Goal: Task Accomplishment & Management: Use online tool/utility

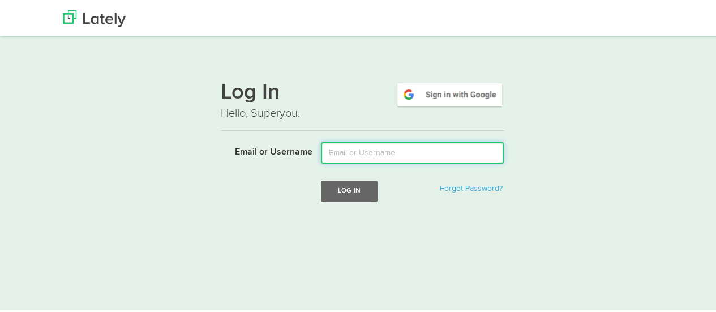
click at [335, 151] on input "Email or Username" at bounding box center [412, 151] width 183 height 22
type input "[EMAIL_ADDRESS][DOMAIN_NAME]"
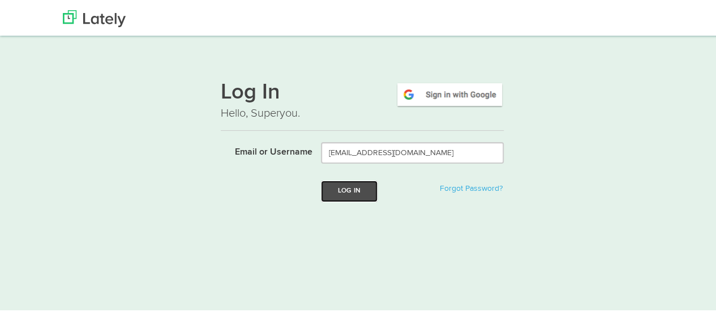
click at [353, 194] on button "Log In" at bounding box center [349, 189] width 57 height 21
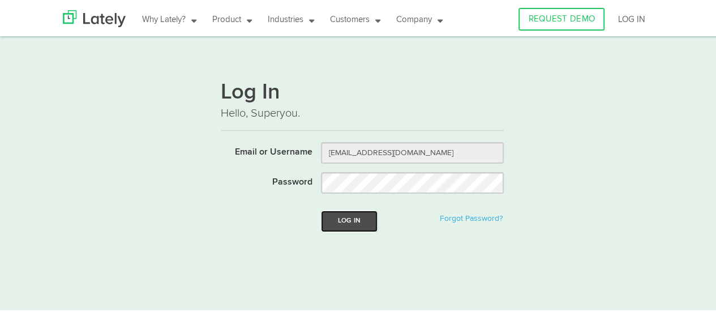
click at [337, 218] on button "Log In" at bounding box center [349, 219] width 57 height 21
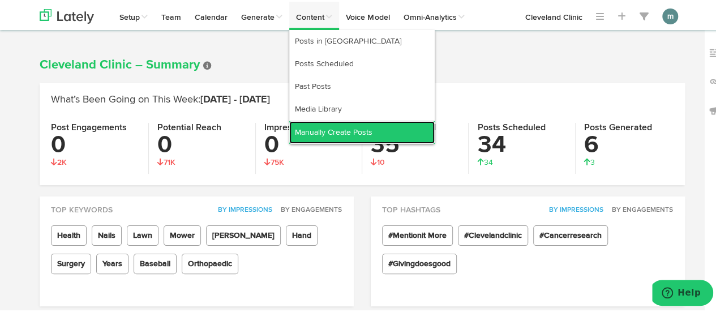
click at [304, 130] on link "Manually Create Posts" at bounding box center [362, 130] width 146 height 23
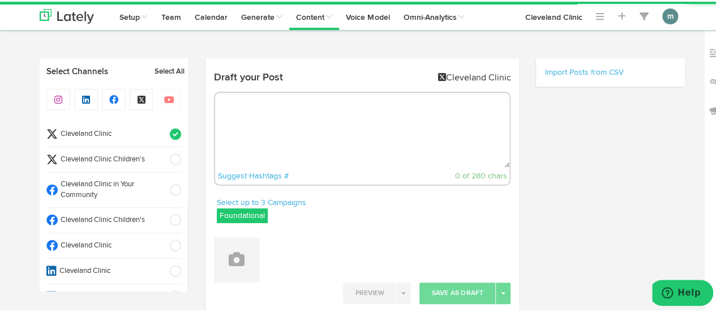
radio input "true"
select select "8"
select select "20"
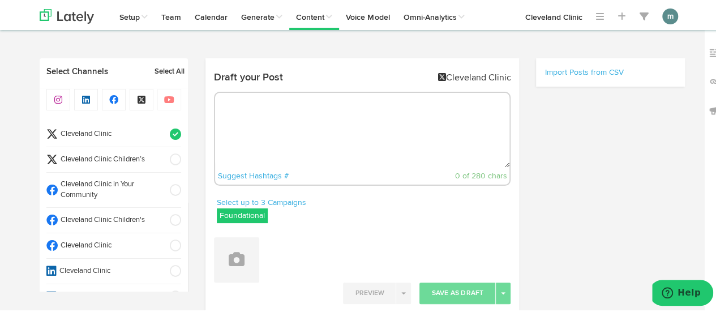
click at [136, 136] on span "Cleveland Clinic" at bounding box center [110, 132] width 105 height 11
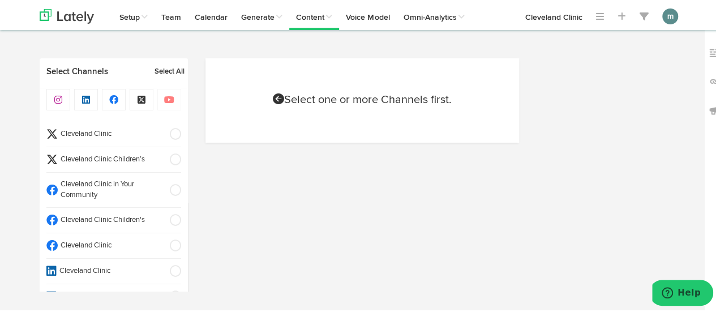
click at [111, 241] on span "Cleveland Clinic" at bounding box center [110, 244] width 105 height 11
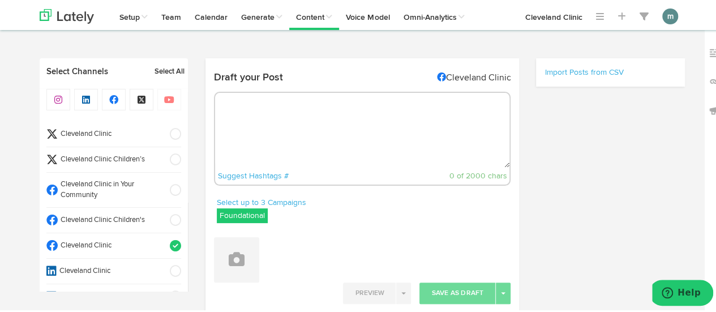
radio input "true"
select select "8"
select select "20"
click at [262, 123] on textarea at bounding box center [362, 128] width 295 height 75
select select "11"
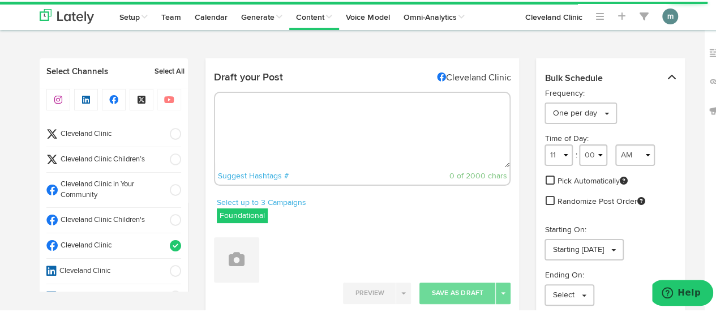
paste textarea "Let’s start with the basics: It’s NOT the medication itself that might cause yo…"
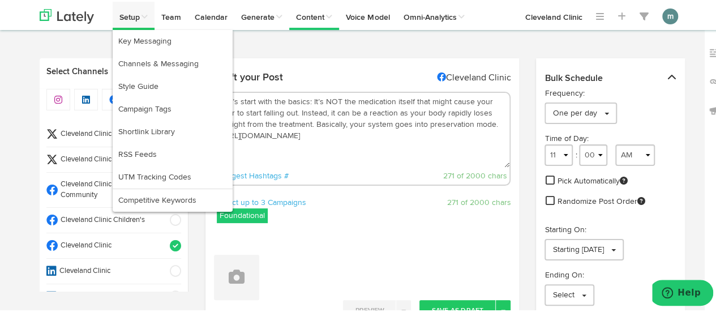
type textarea "Let’s start with the basics: It’s NOT the medication itself that might cause yo…"
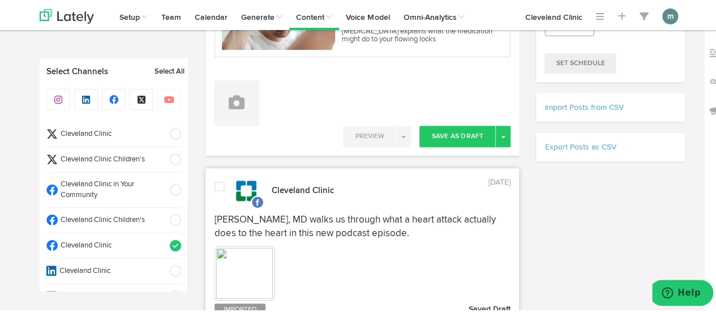
scroll to position [235, 0]
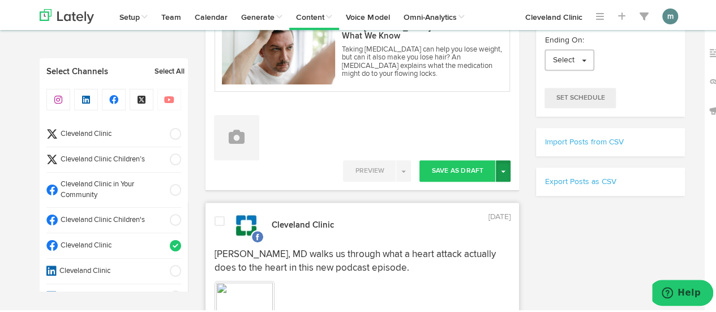
click at [501, 172] on button "Toggle Dropdown" at bounding box center [503, 170] width 15 height 22
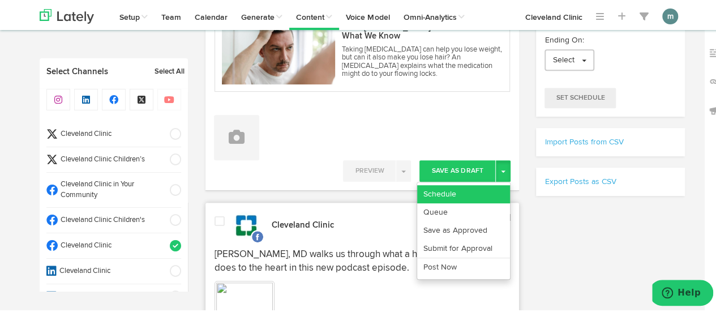
click at [447, 188] on link "Schedule" at bounding box center [463, 192] width 93 height 18
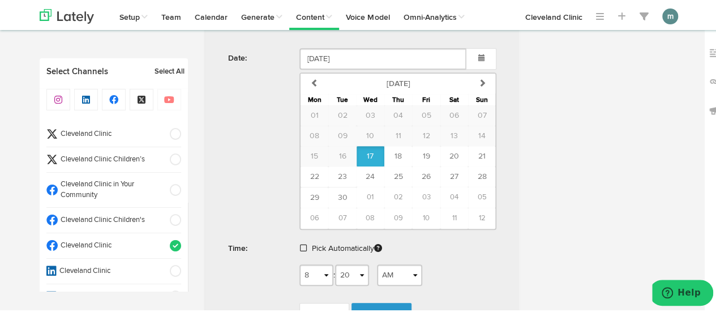
scroll to position [462, 0]
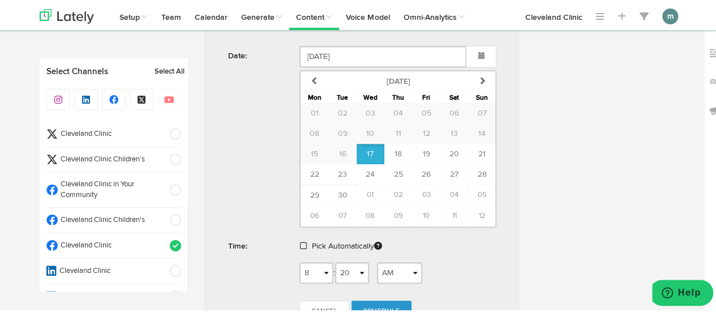
click at [301, 241] on span at bounding box center [303, 244] width 7 height 8
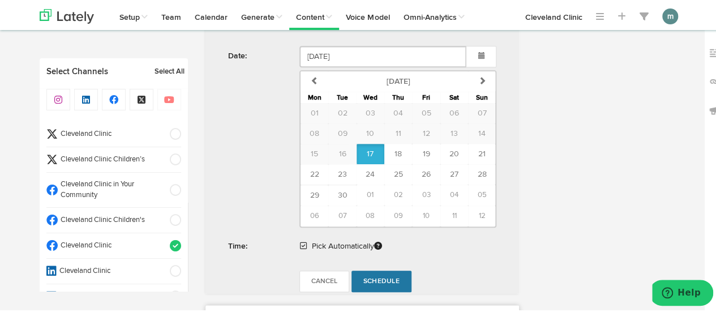
click at [378, 279] on span "Schedule" at bounding box center [382, 279] width 36 height 7
radio input "true"
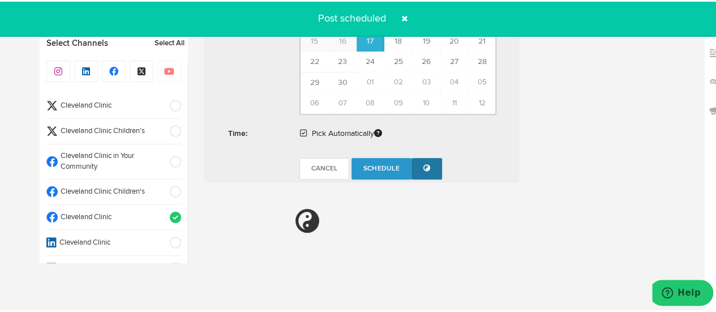
scroll to position [679, 0]
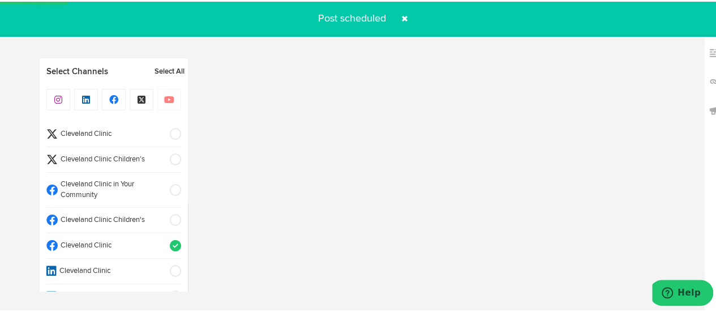
select select "11"
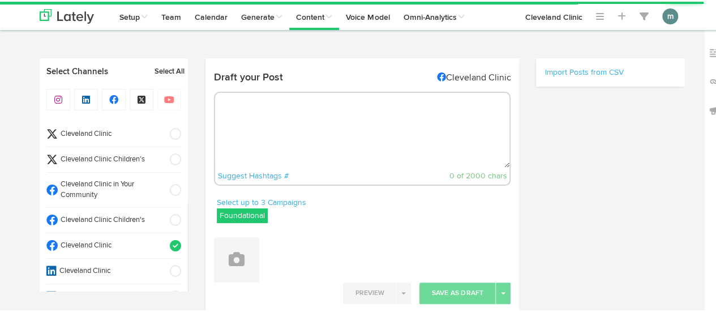
radio input "true"
select select "8"
select select "21"
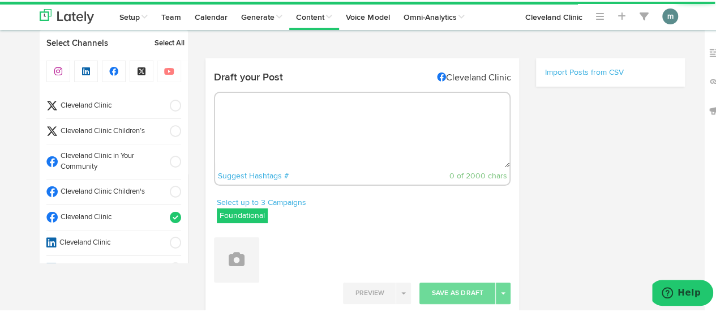
scroll to position [668, 0]
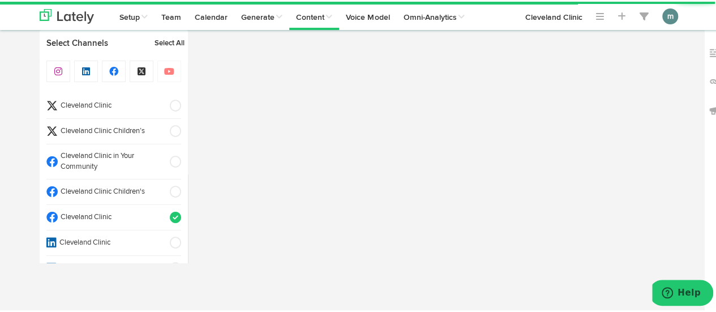
select select "11"
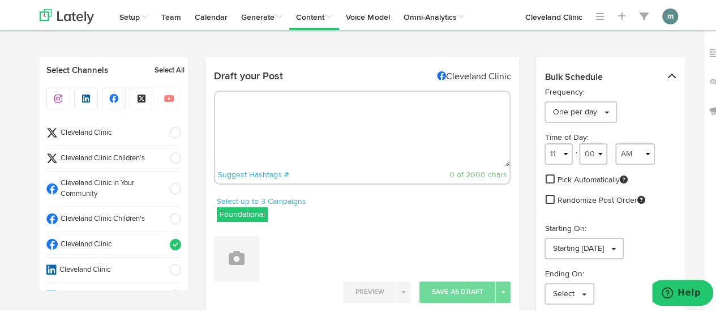
scroll to position [0, 0]
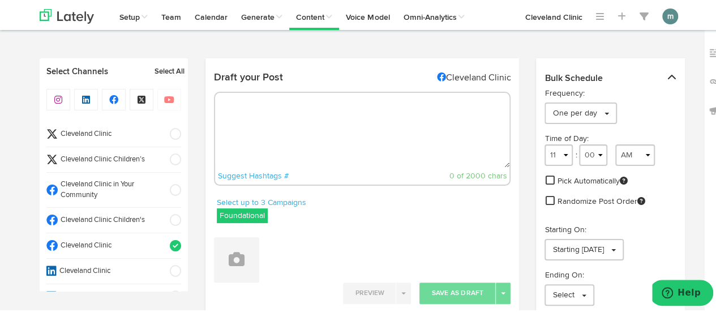
click at [238, 113] on textarea at bounding box center [362, 128] width 295 height 75
paste textarea "Learn why PCOS can lead to belly weight and what to do about it. https://cle.cl…"
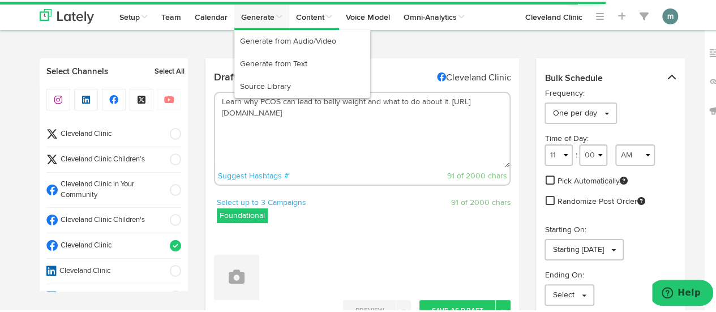
type textarea "Learn why PCOS can lead to belly weight and what to do about it. https://cle.cl…"
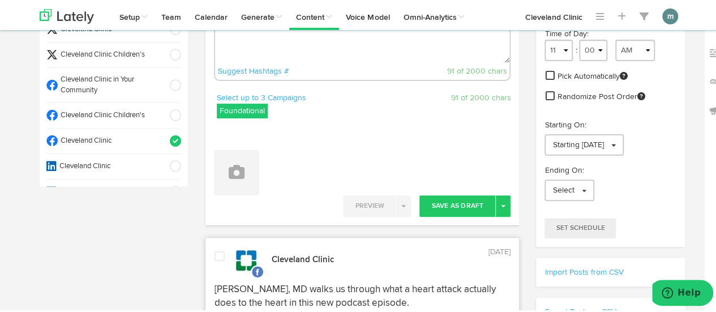
scroll to position [113, 0]
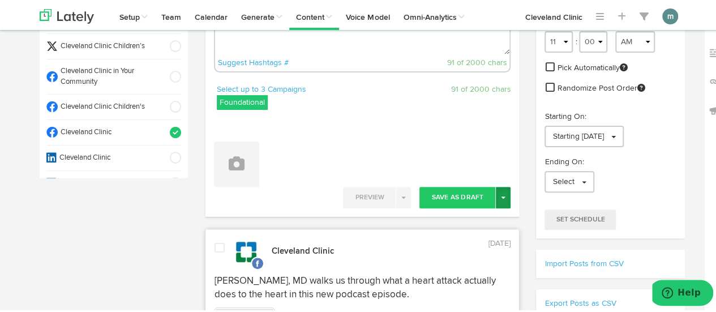
click at [503, 197] on button "Toggle Dropdown" at bounding box center [503, 196] width 15 height 22
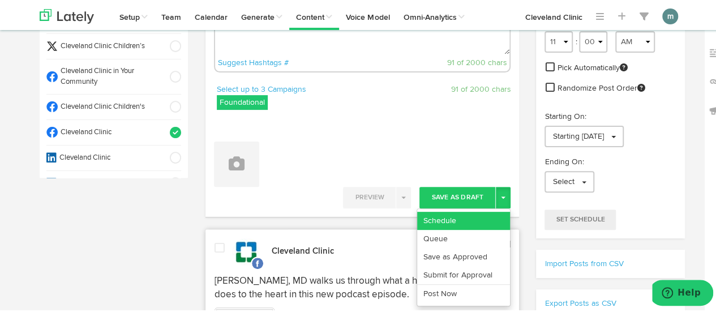
click at [457, 217] on link "Schedule" at bounding box center [463, 219] width 93 height 18
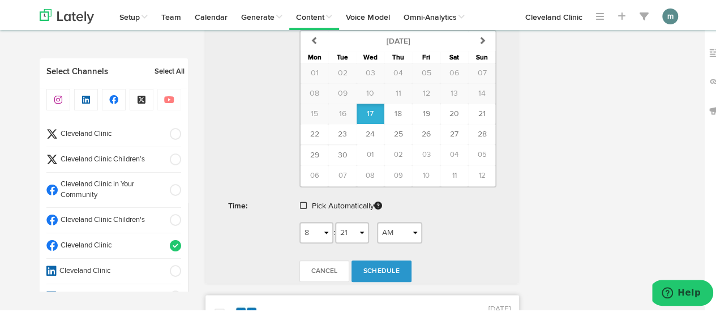
scroll to position [408, 0]
click at [300, 201] on span at bounding box center [303, 203] width 7 height 8
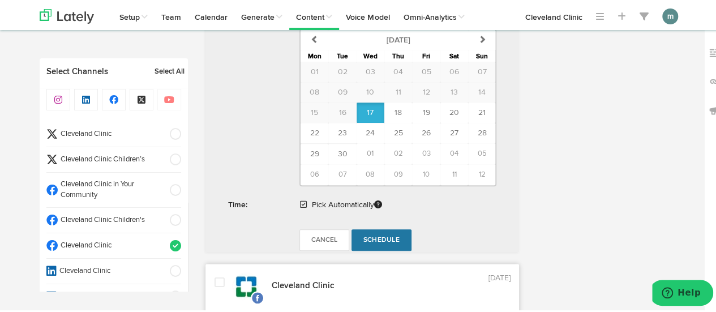
click at [373, 236] on span "Schedule" at bounding box center [382, 238] width 36 height 7
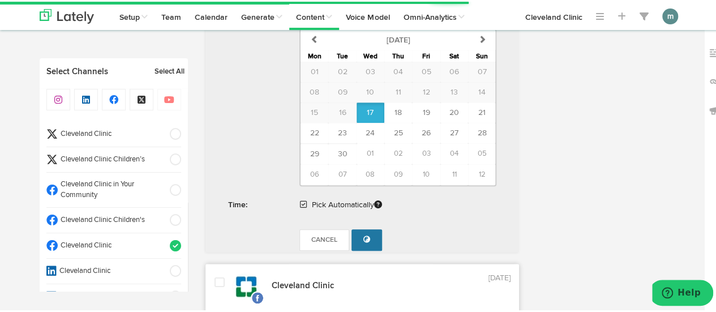
radio input "true"
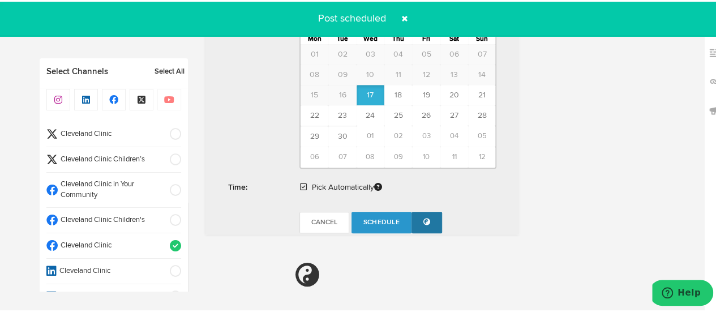
scroll to position [679, 0]
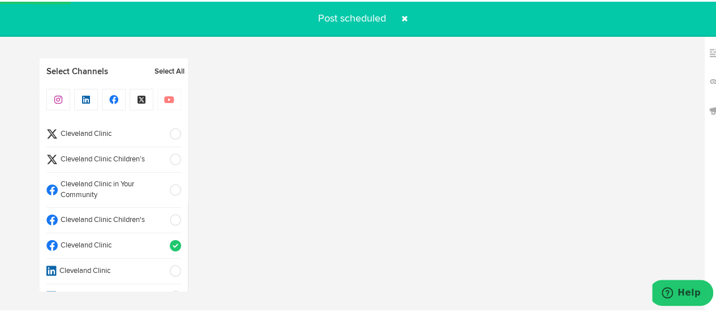
select select "11"
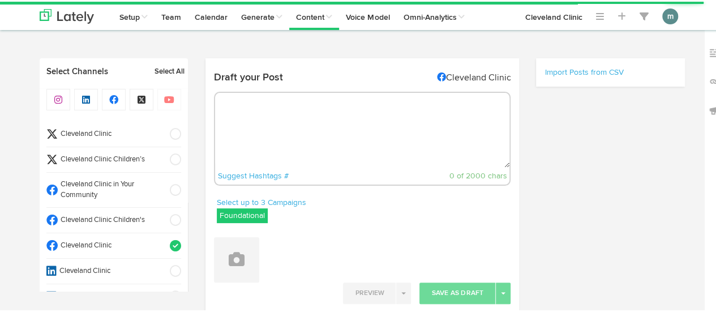
radio input "true"
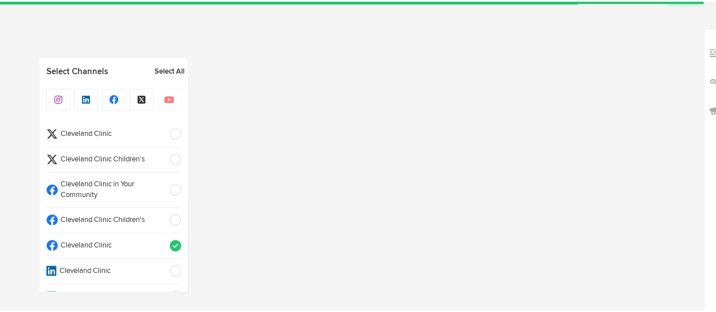
select select "8"
select select "22"
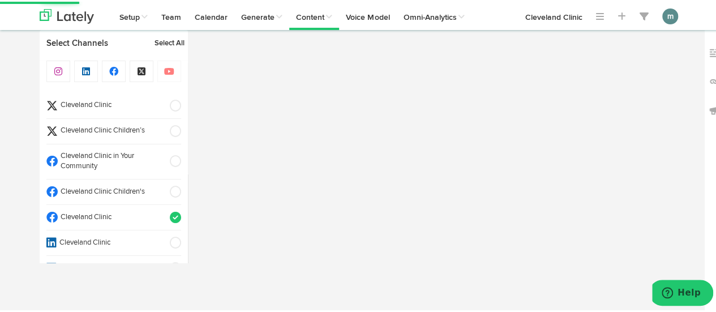
select select "11"
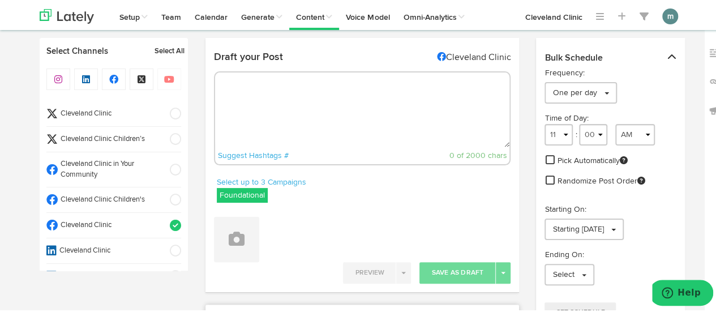
scroll to position [0, 0]
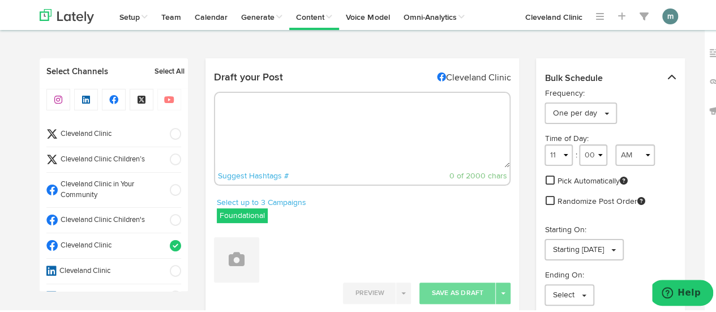
click at [244, 127] on textarea at bounding box center [362, 128] width 295 height 75
paste textarea "Done right, naps can be good for you in more ways than one. The key is knowing …"
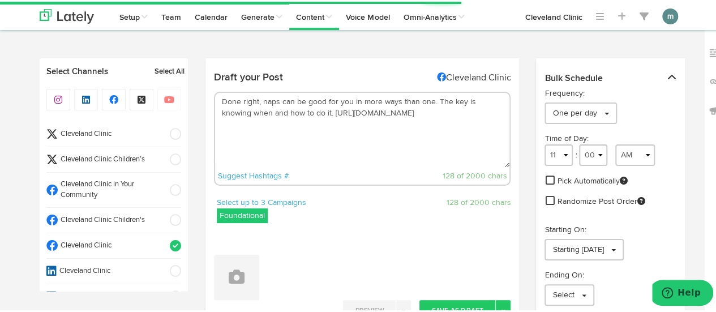
type textarea "Done right, naps can be good for you in more ways than one. The key is knowing …"
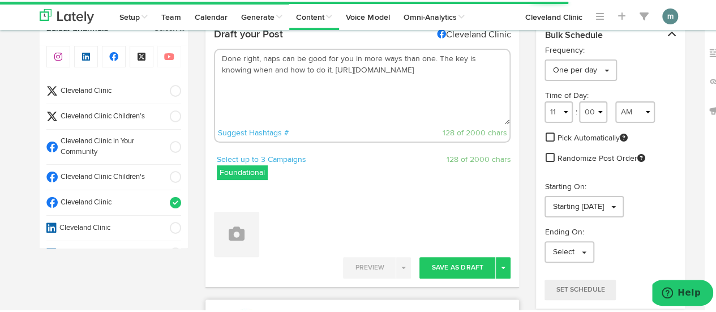
scroll to position [45, 0]
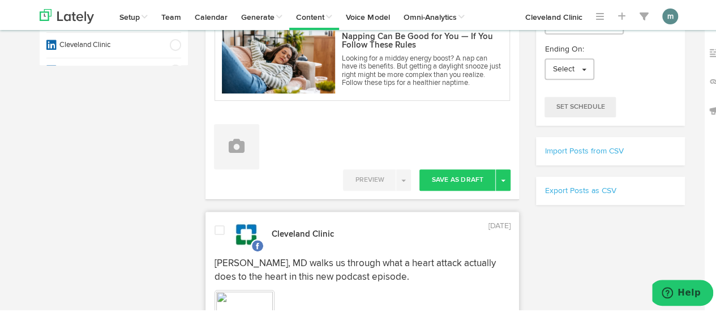
scroll to position [227, 0]
click at [502, 174] on button "Toggle Dropdown" at bounding box center [503, 178] width 15 height 22
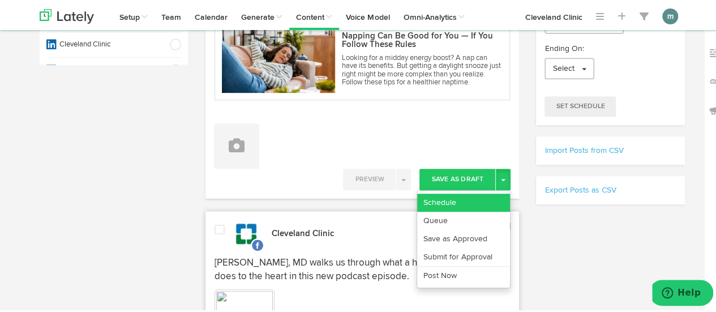
click at [465, 202] on link "Schedule" at bounding box center [463, 201] width 93 height 18
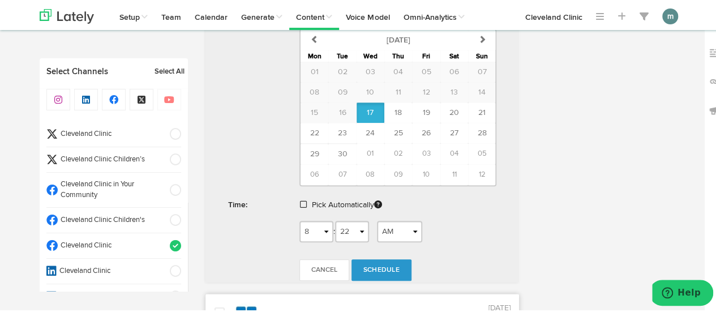
scroll to position [521, 0]
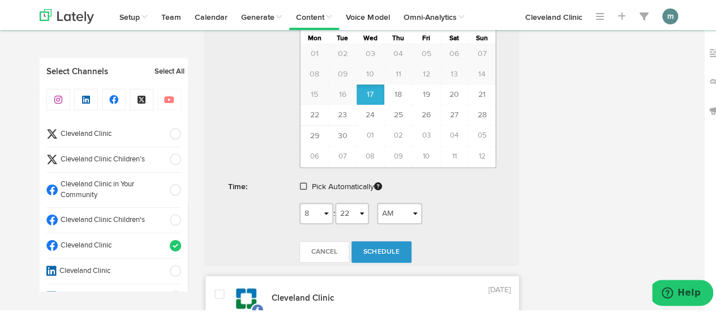
click at [300, 182] on span at bounding box center [303, 185] width 7 height 8
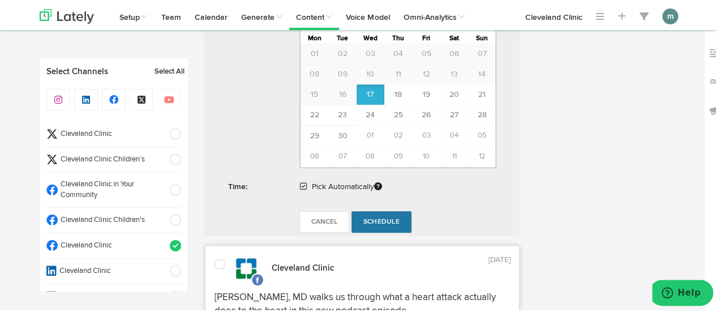
click at [384, 220] on span "Schedule" at bounding box center [382, 220] width 36 height 7
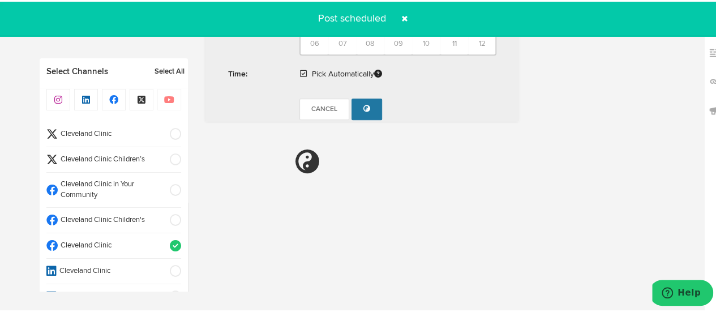
radio input "true"
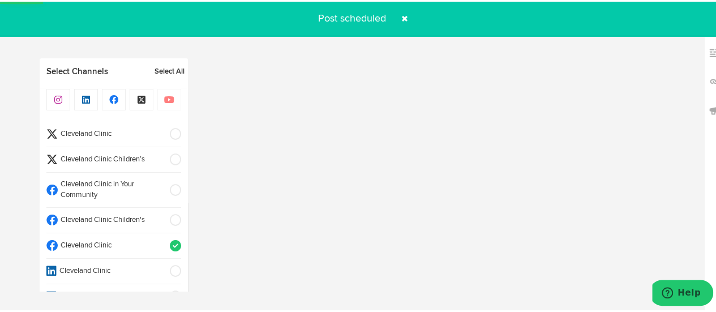
select select "11"
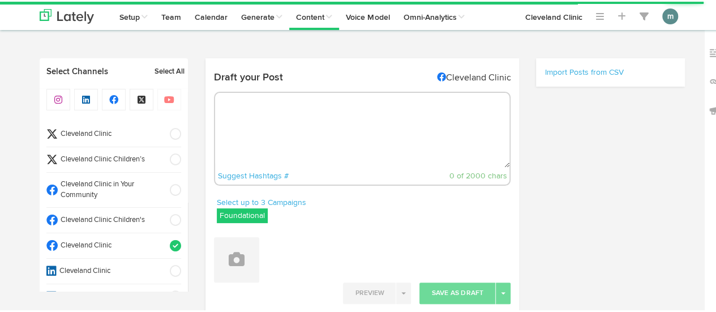
radio input "true"
select select "8"
select select "23"
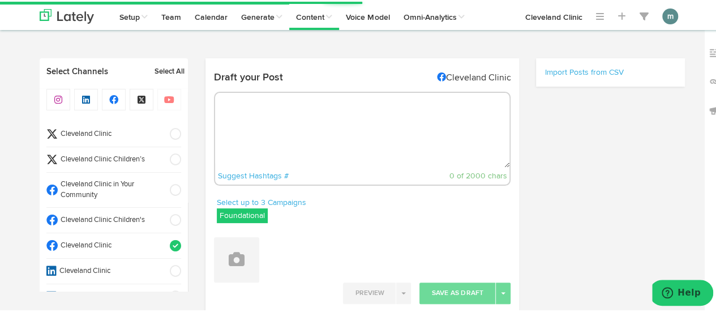
select select "11"
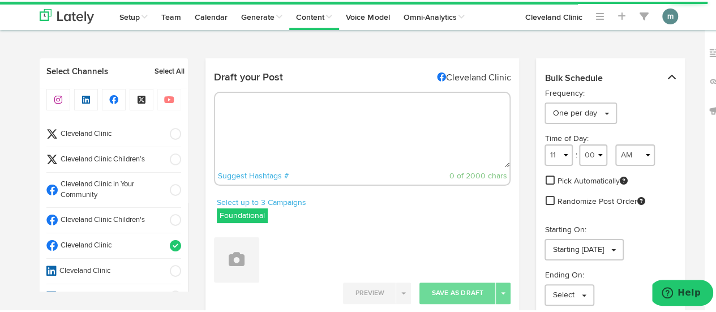
scroll to position [468, 0]
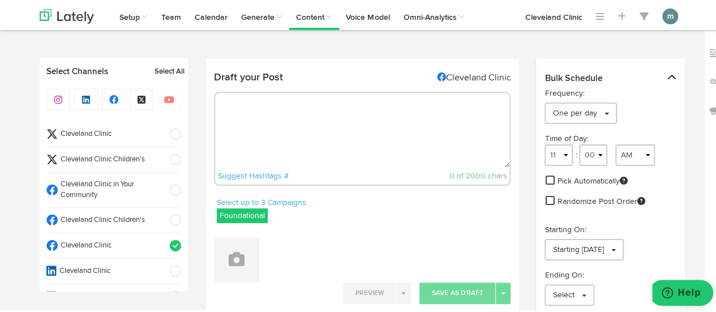
scroll to position [0, 0]
click at [245, 127] on textarea at bounding box center [362, 128] width 295 height 75
paste textarea "Learn how to improve sperm health and fertility with lifestyle, diet and fitnes…"
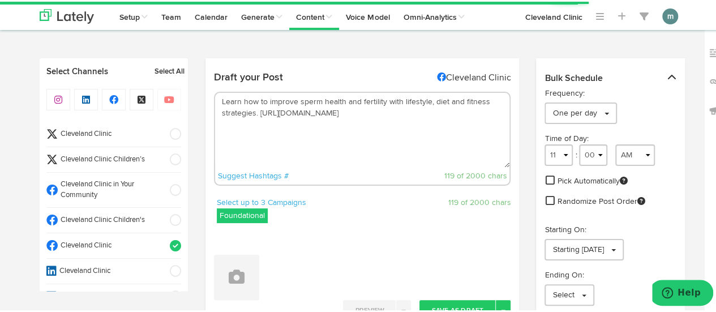
type textarea "Learn how to improve sperm health and fertility with lifestyle, diet and fitnes…"
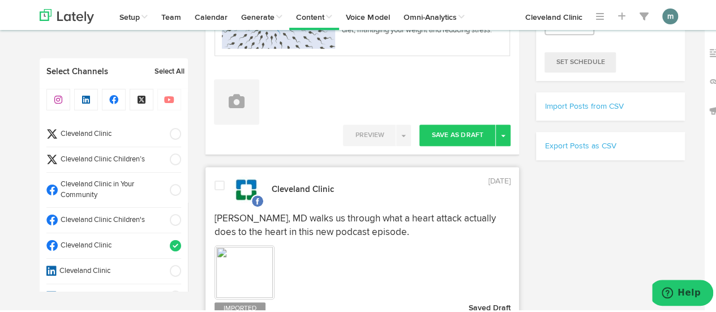
scroll to position [272, 0]
click at [497, 129] on button "Toggle Dropdown" at bounding box center [503, 133] width 15 height 22
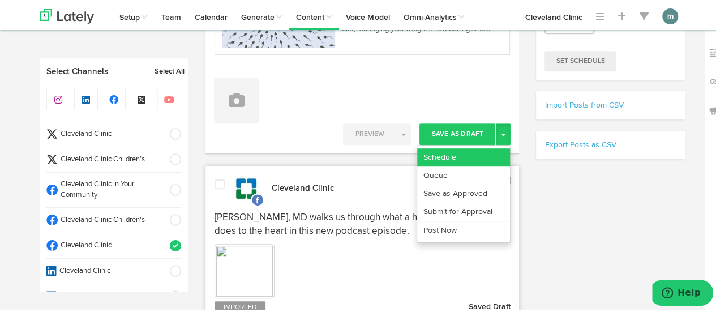
click at [475, 158] on link "Schedule" at bounding box center [463, 156] width 93 height 18
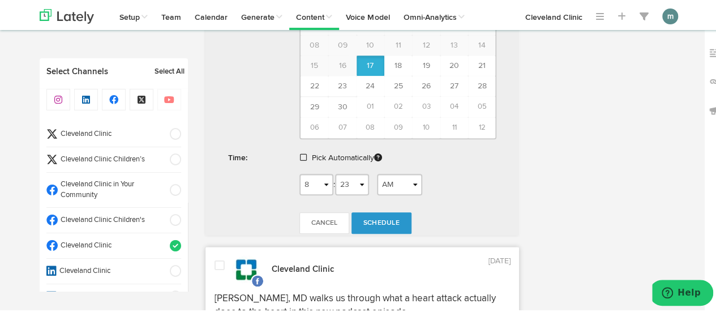
scroll to position [566, 0]
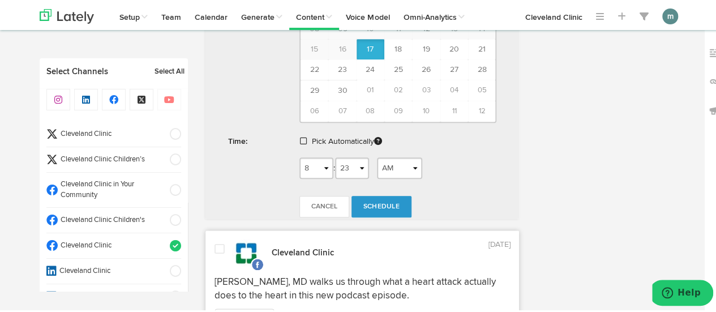
click at [300, 135] on span at bounding box center [303, 139] width 7 height 8
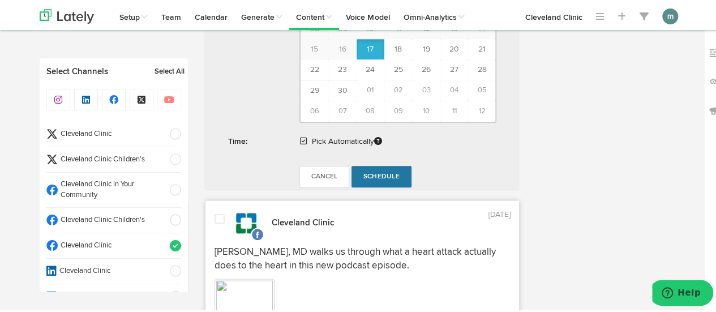
click at [372, 172] on span "Schedule" at bounding box center [382, 175] width 36 height 7
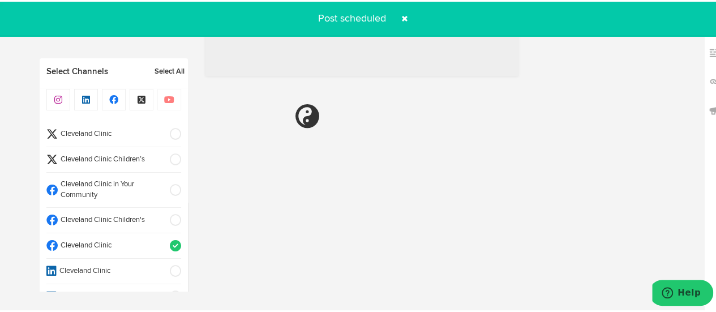
radio input "true"
select select "11"
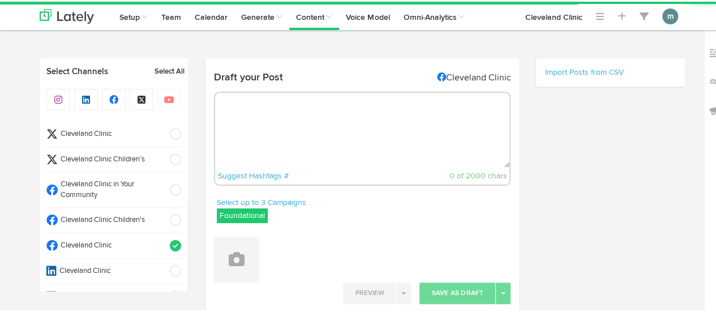
radio input "true"
select select "8"
select select "24"
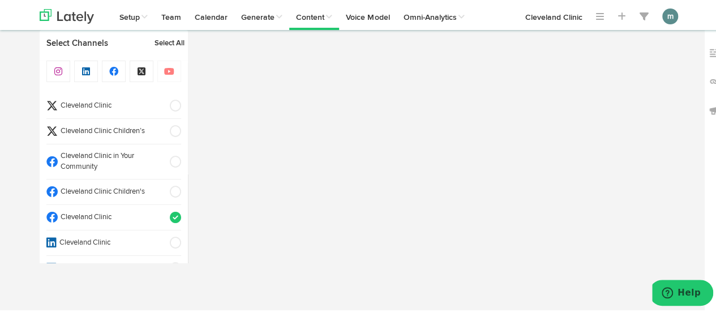
select select "11"
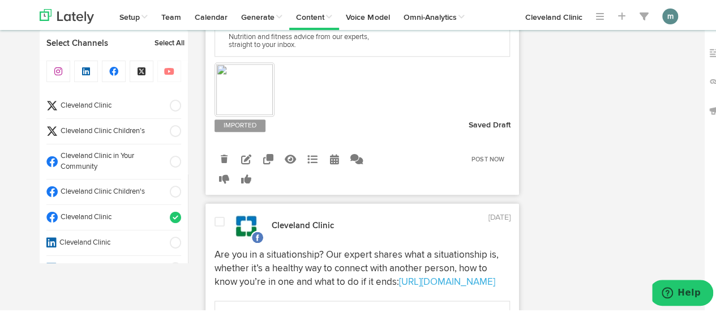
click at [82, 103] on span "Cleveland Clinic" at bounding box center [110, 104] width 105 height 11
click at [106, 216] on span "Cleveland Clinic" at bounding box center [110, 216] width 105 height 11
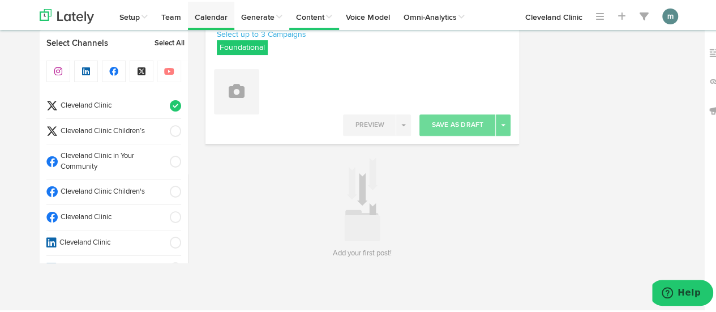
scroll to position [167, 0]
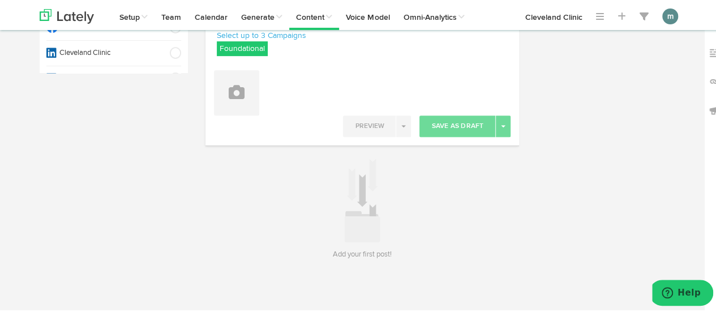
click at [120, 131] on div "Select Channels Select All Cleveland Clinic Cleveland Clinic Children’s Clevela…" at bounding box center [114, 76] width 149 height 373
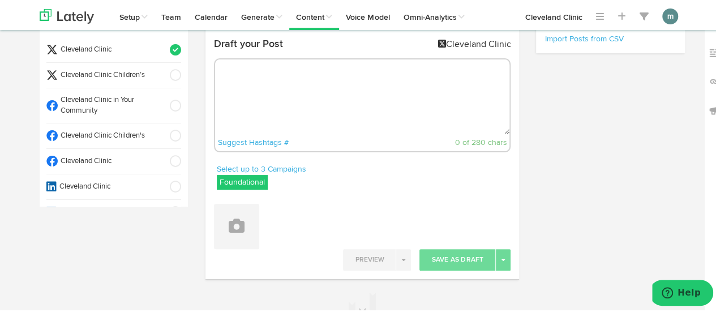
scroll to position [0, 0]
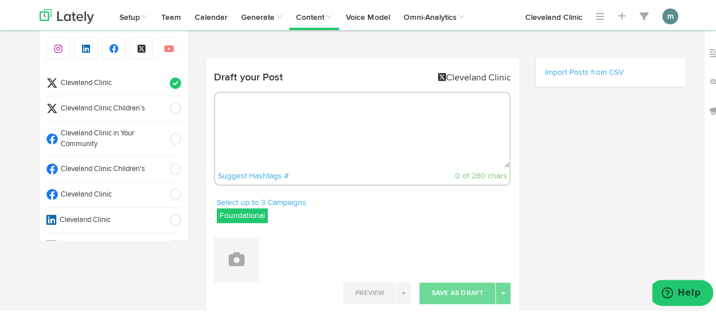
click at [261, 121] on textarea at bounding box center [362, 128] width 295 height 75
paste textarea "Let’s start with the basics: It’s NOT the medication itself that might cause yo…"
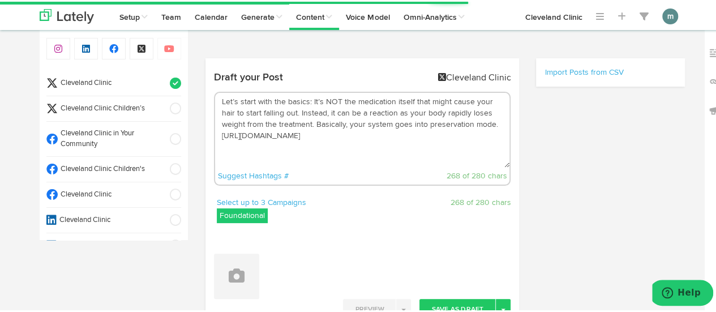
type textarea "Let’s start with the basics: It’s NOT the medication itself that might cause yo…"
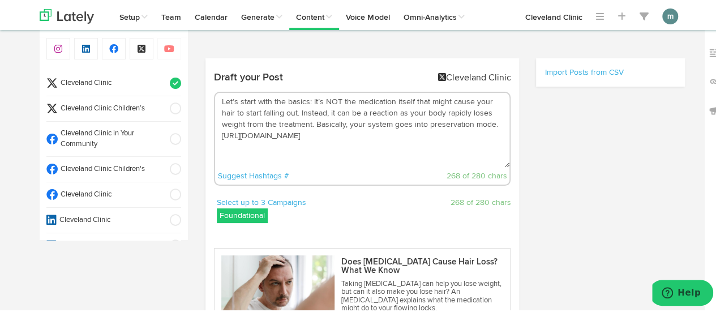
click at [2, 79] on div "Channels Create Generate Pipeline Team Basic Analytics (limited on mobile) Dash…" at bounding box center [362, 305] width 725 height 496
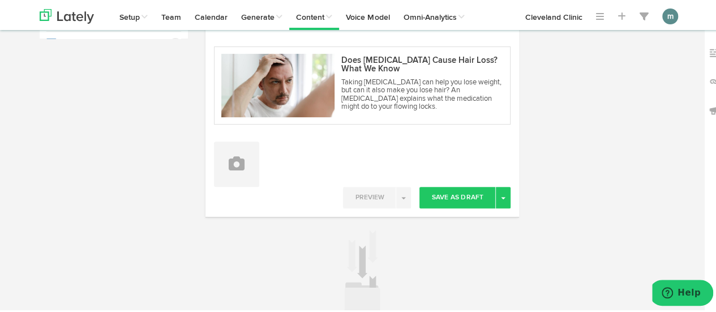
scroll to position [205, 0]
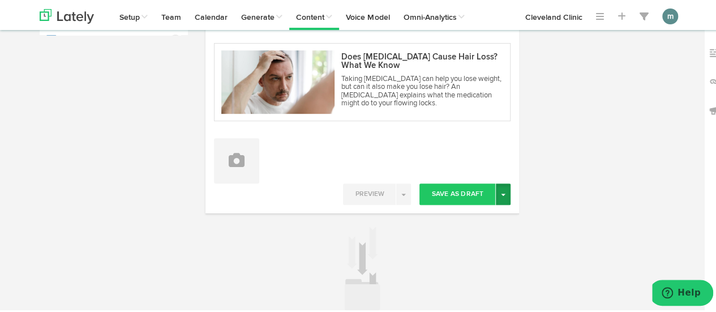
click at [503, 194] on button "Toggle Dropdown" at bounding box center [503, 193] width 15 height 22
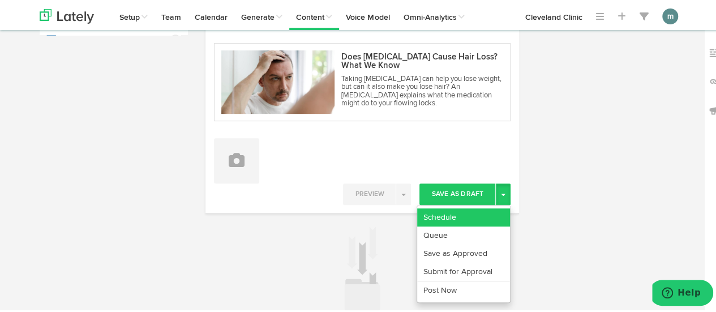
click at [458, 212] on link "Schedule" at bounding box center [463, 216] width 93 height 18
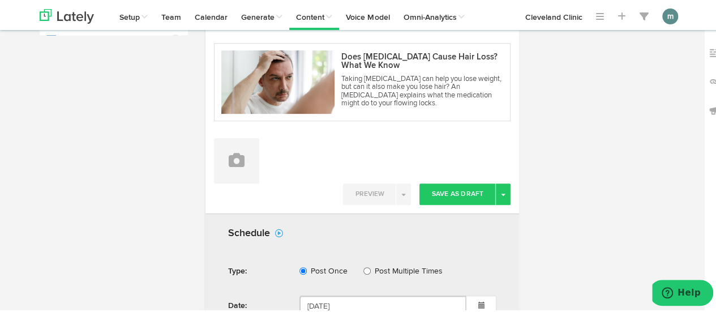
click at [143, 215] on div "Select Channels Select All Cleveland Clinic Cleveland Clinic Children’s Clevela…" at bounding box center [114, 271] width 149 height 838
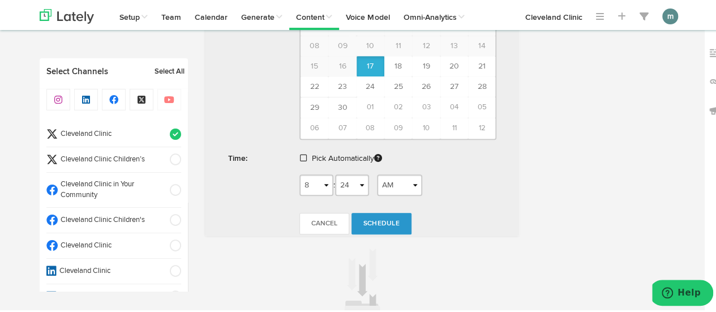
scroll to position [567, 0]
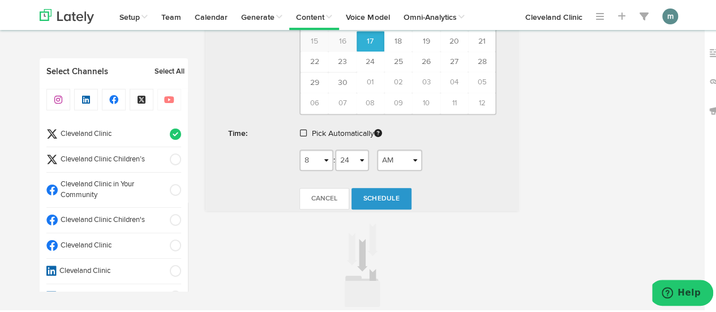
click at [300, 129] on span at bounding box center [303, 131] width 7 height 8
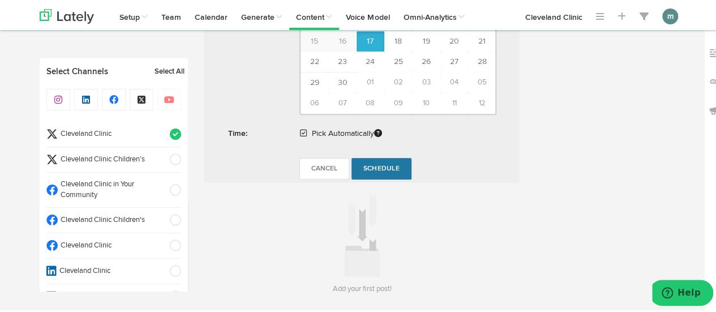
click at [382, 164] on span "Schedule" at bounding box center [382, 167] width 36 height 7
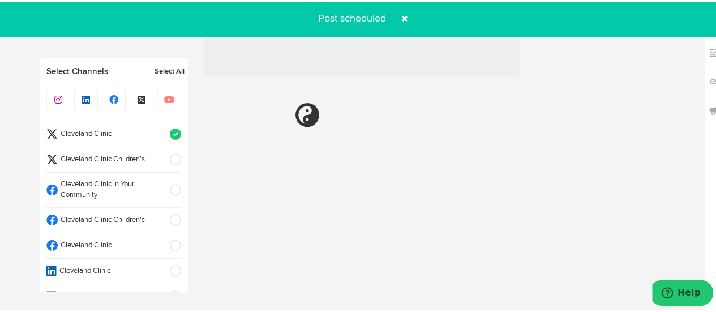
radio input "true"
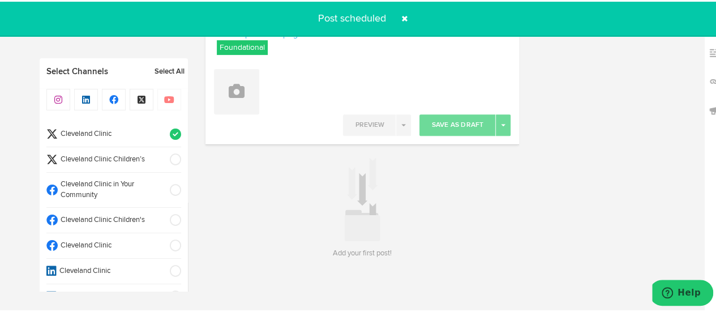
scroll to position [167, 0]
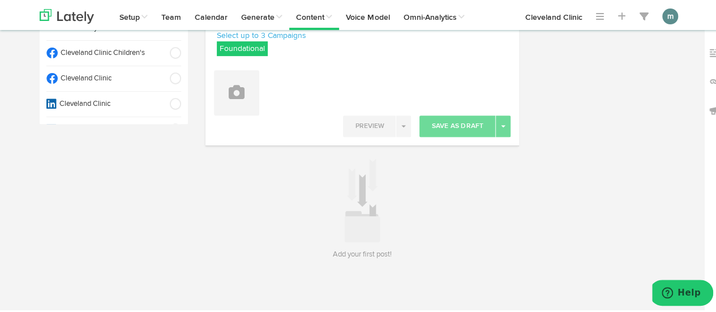
click at [142, 181] on div "Select Channels Select All Cleveland Clinic Cleveland Clinic Children’s Clevela…" at bounding box center [114, 76] width 149 height 373
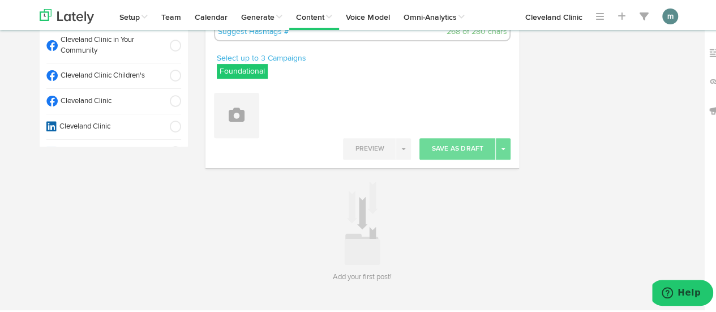
click at [152, 227] on div "Select Channels Select All Cleveland Clinic Cleveland Clinic Children’s Clevela…" at bounding box center [114, 98] width 149 height 373
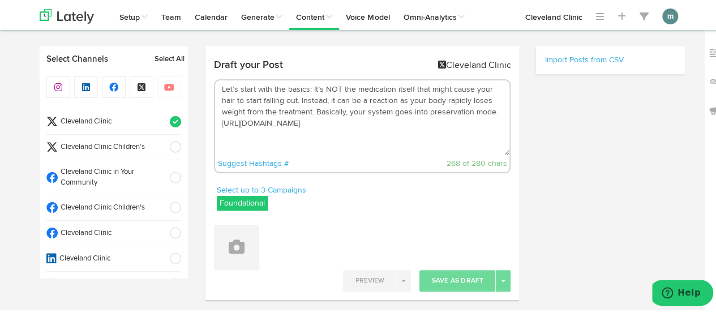
scroll to position [0, 0]
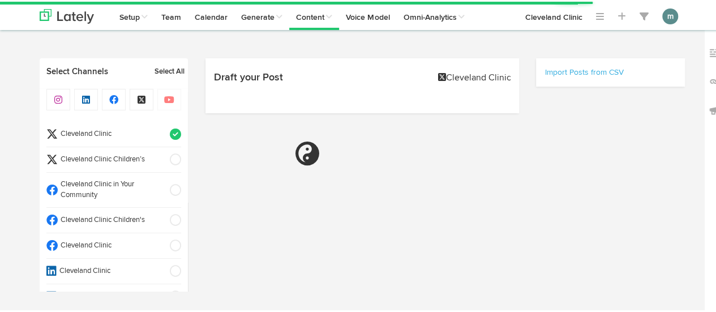
select select "8"
select select "25"
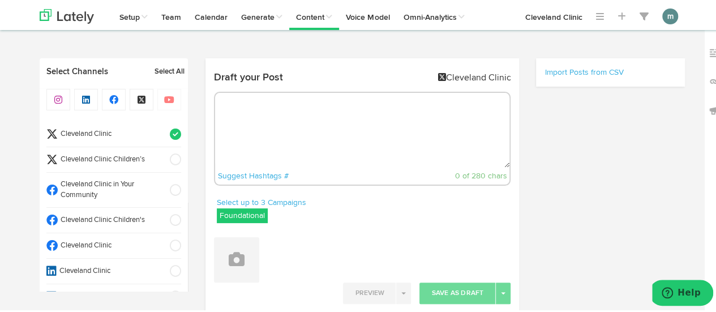
click at [236, 116] on textarea at bounding box center [362, 128] width 295 height 75
paste textarea "Learn why PCOS can lead to belly weight and what to do about it. [URL][DOMAIN_N…"
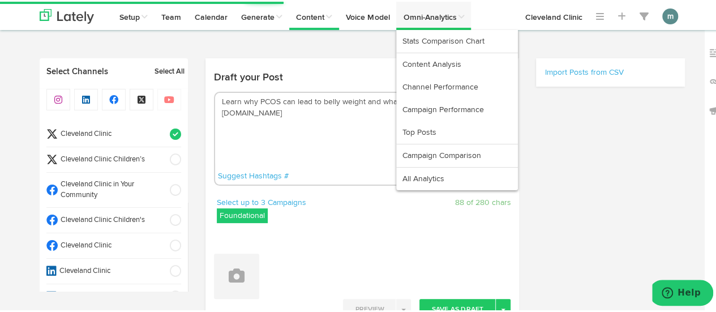
type textarea "Learn why PCOS can lead to belly weight and what to do about it. [URL][DOMAIN_N…"
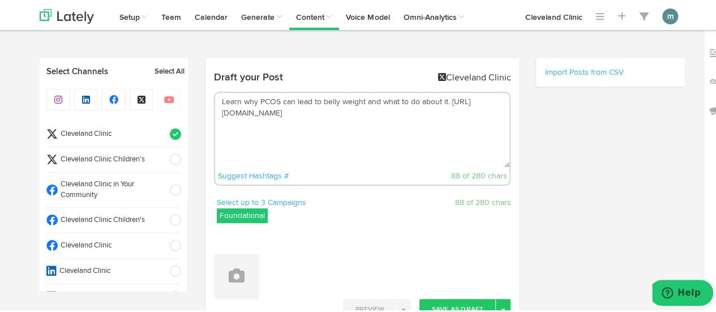
click at [0, 127] on div "Channels Create Generate Pipeline Team Basic Analytics (limited on mobile) Dash…" at bounding box center [362, 260] width 725 height 406
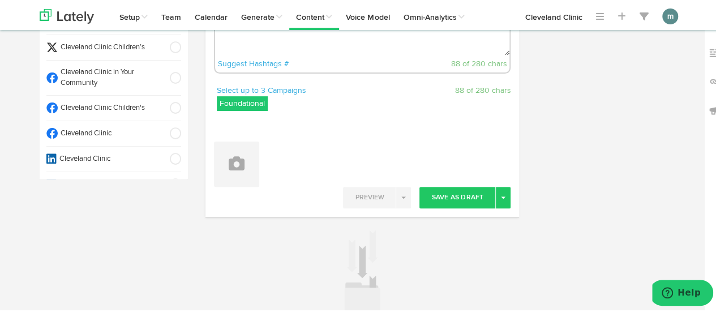
scroll to position [113, 0]
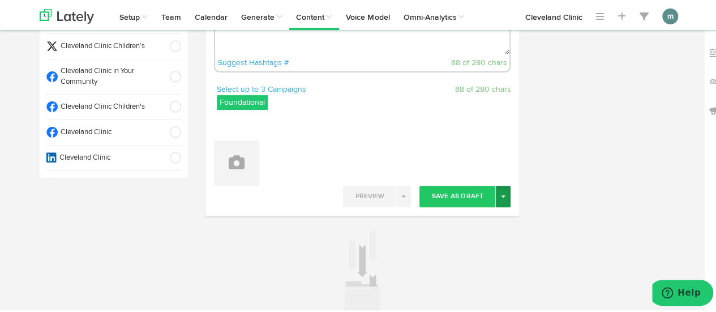
click at [503, 198] on button "Toggle Dropdown" at bounding box center [503, 195] width 15 height 22
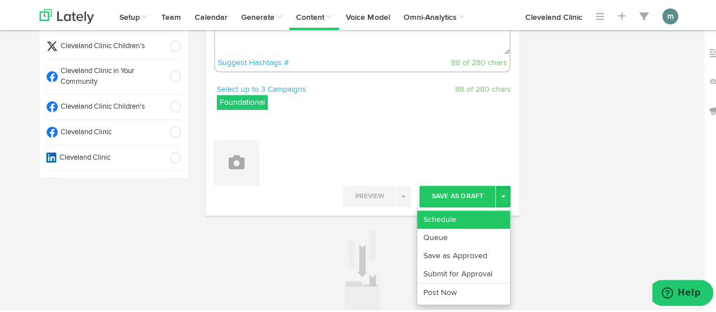
click at [480, 215] on link "Schedule" at bounding box center [463, 218] width 93 height 18
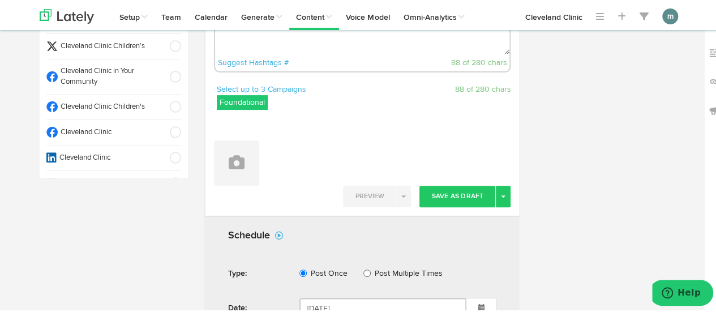
click at [155, 223] on div "Select Channels Select All Cleveland Clinic Cleveland Clinic Children’s Clevela…" at bounding box center [114, 317] width 149 height 748
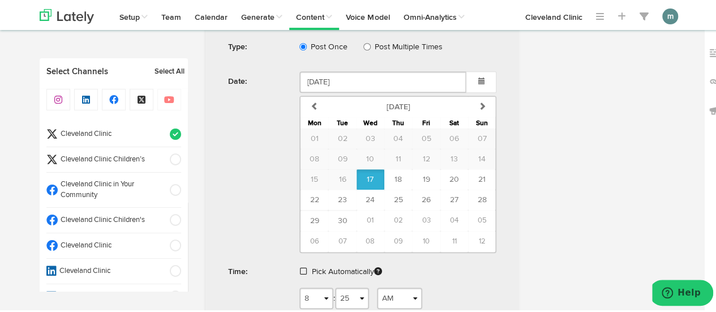
scroll to position [408, 0]
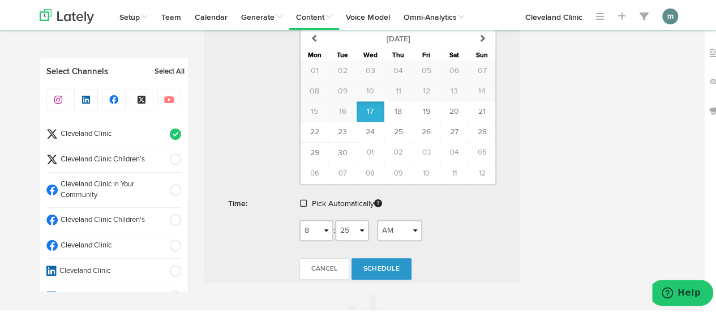
click at [300, 198] on span at bounding box center [303, 202] width 7 height 8
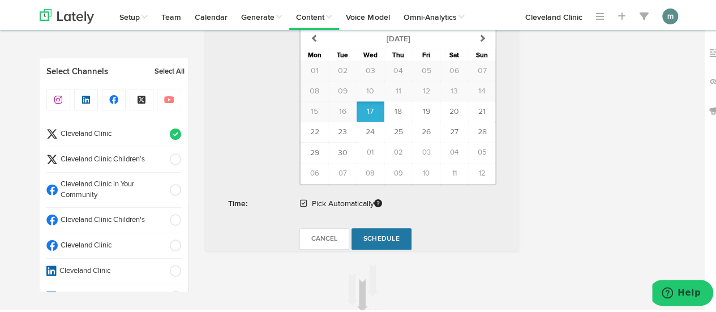
click at [368, 234] on span "Schedule" at bounding box center [382, 237] width 36 height 7
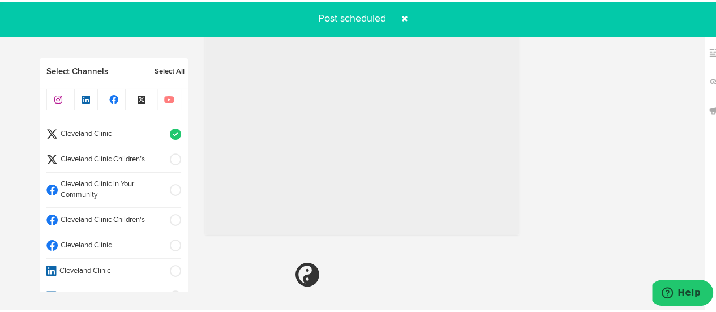
radio input "true"
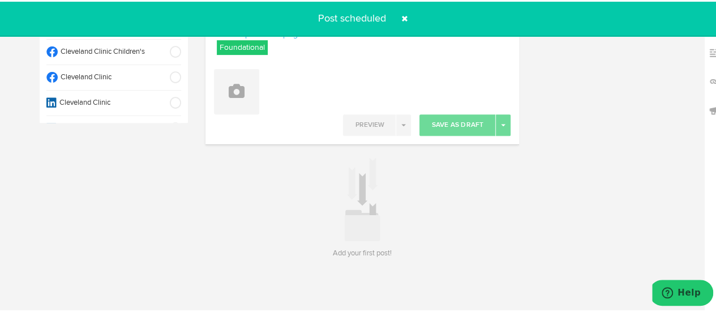
scroll to position [167, 0]
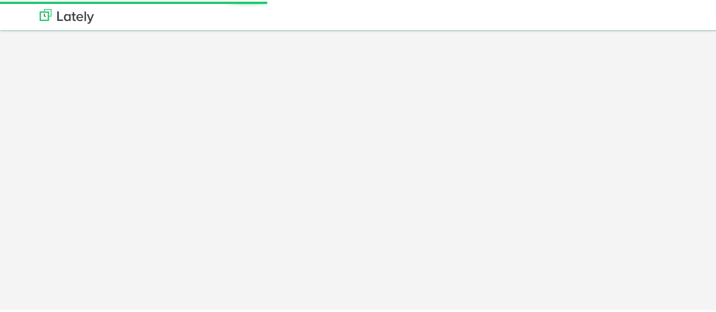
scroll to position [167, 0]
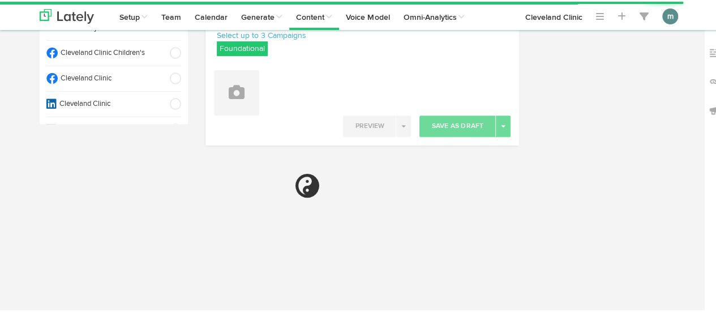
radio input "true"
select select "8"
select select "26"
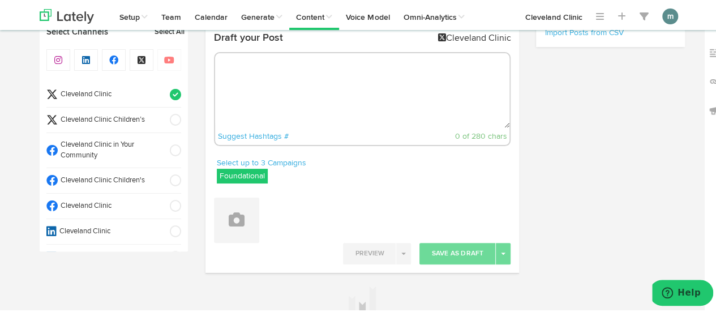
scroll to position [0, 0]
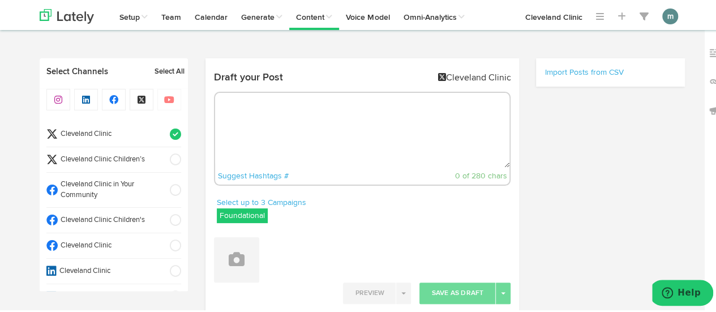
click at [228, 115] on textarea at bounding box center [362, 128] width 295 height 75
paste textarea "Done right, naps can be good for you in more ways than one. The key is knowing …"
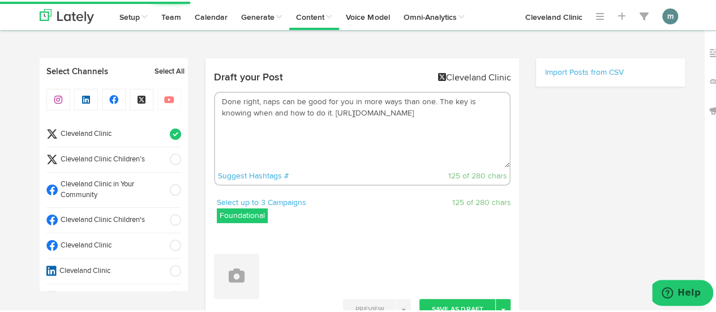
type textarea "Done right, naps can be good for you in more ways than one. The key is knowing …"
click at [17, 174] on div "Channels Create Generate Pipeline Team Basic Analytics (limited on mobile) Dash…" at bounding box center [362, 260] width 725 height 406
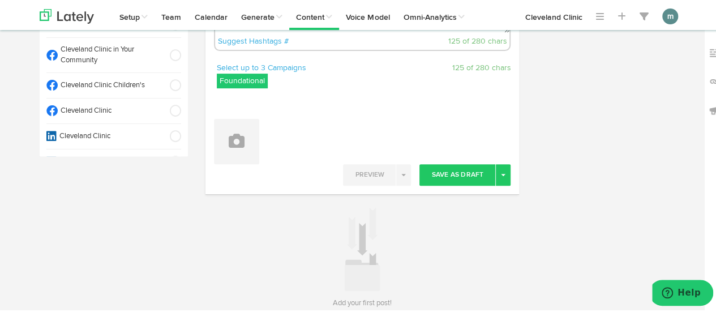
scroll to position [136, 0]
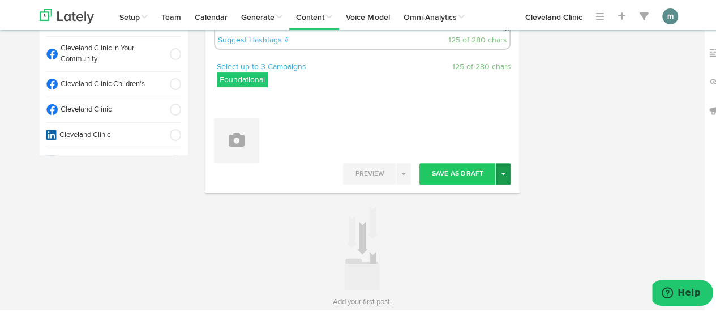
click at [502, 176] on button "Toggle Dropdown" at bounding box center [503, 172] width 15 height 22
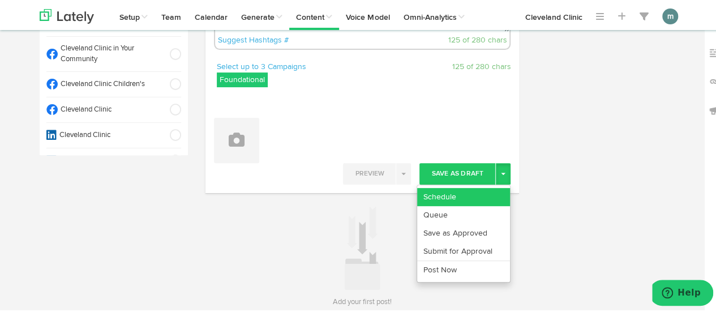
click at [468, 195] on link "Schedule" at bounding box center [463, 195] width 93 height 18
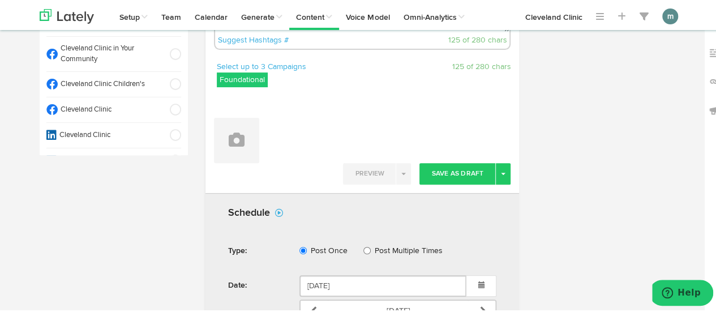
click at [139, 210] on div "Select Channels Select All Cleveland Clinic Cleveland Clinic Children’s Clevela…" at bounding box center [114, 295] width 149 height 748
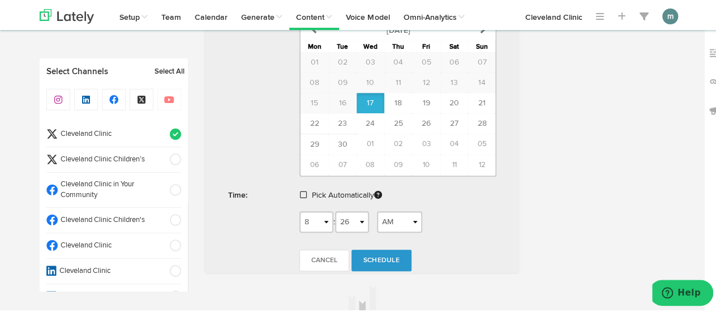
scroll to position [430, 0]
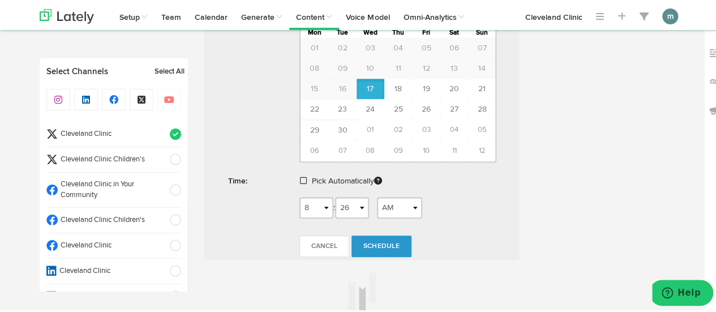
click at [300, 175] on span at bounding box center [303, 179] width 7 height 8
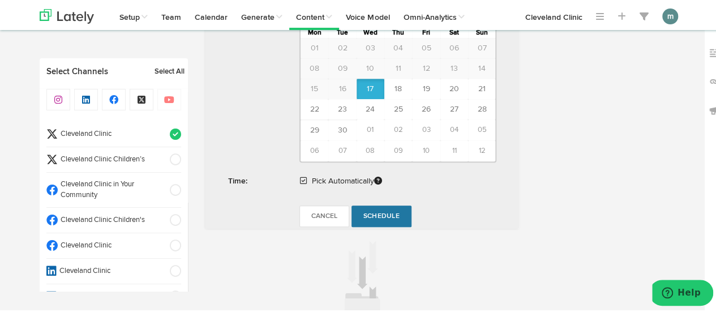
click at [376, 207] on link "Schedule" at bounding box center [382, 215] width 60 height 22
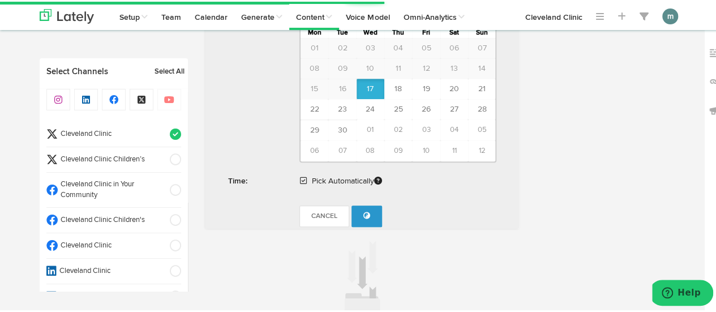
radio input "true"
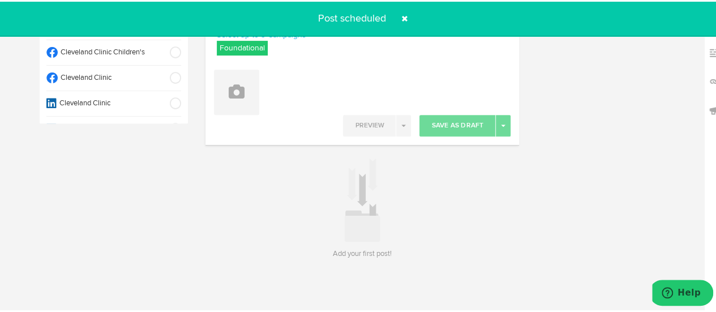
scroll to position [167, 0]
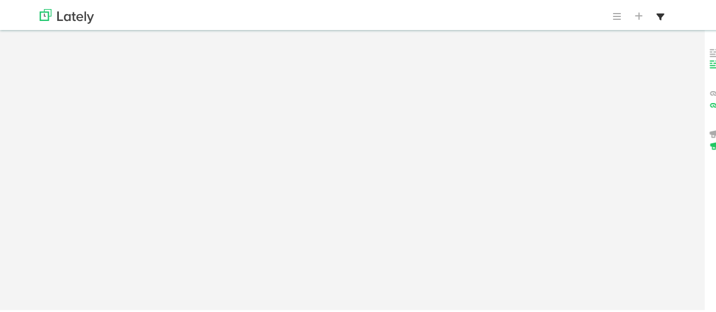
scroll to position [167, 0]
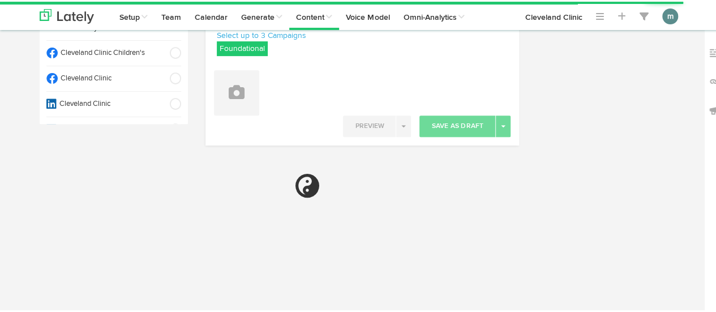
radio input "true"
select select "8"
select select "27"
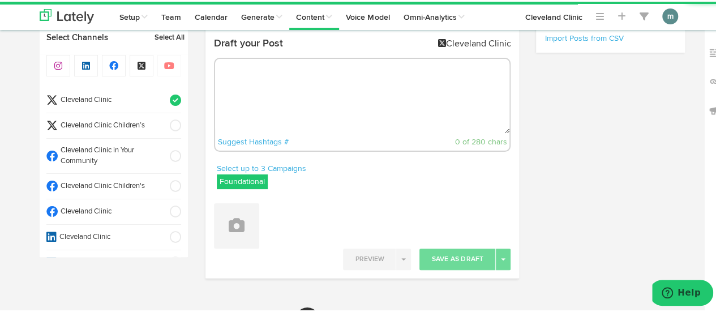
scroll to position [0, 0]
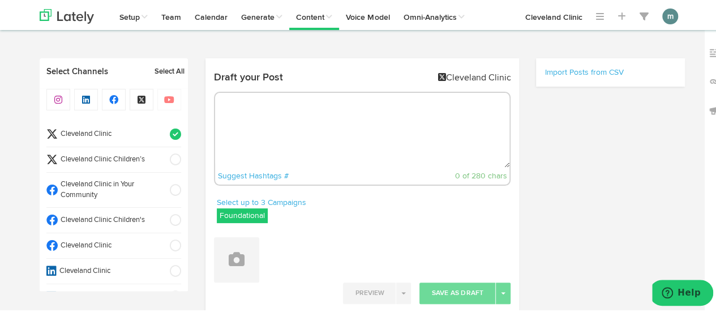
click at [236, 117] on textarea at bounding box center [362, 128] width 295 height 75
paste textarea "Learn how to improve sperm health and fertility with lifestyle, diet and fitnes…"
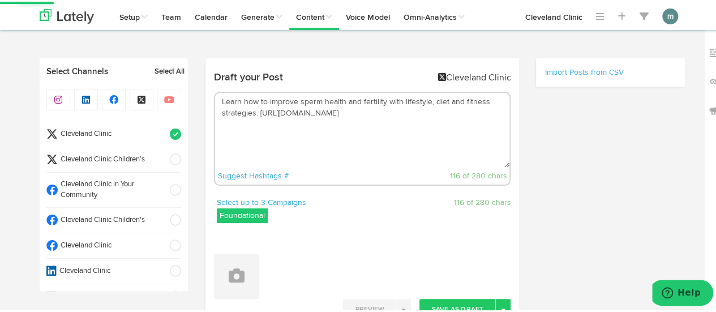
type textarea "Learn how to improve sperm health and fertility with lifestyle, diet and fitnes…"
click at [1, 162] on div "Channels Create Generate Pipeline Team Basic Analytics (limited on mobile) Dash…" at bounding box center [362, 260] width 725 height 406
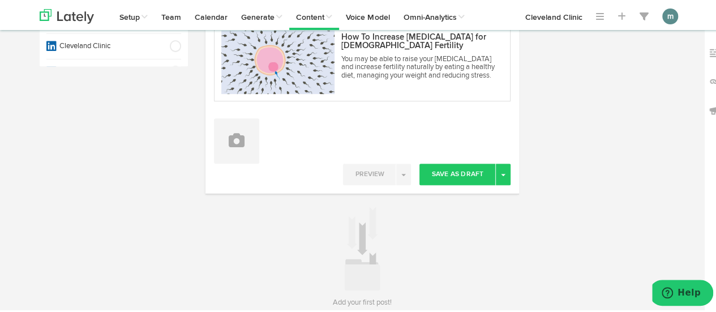
scroll to position [227, 0]
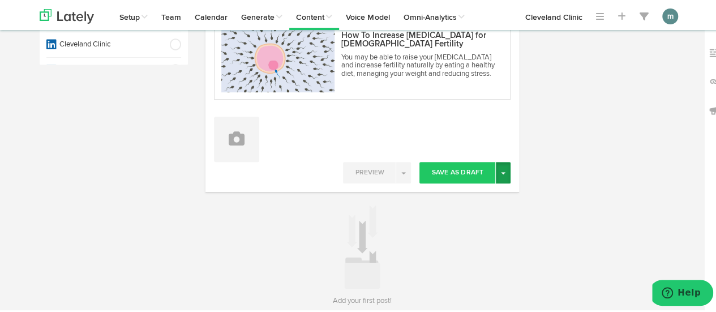
click at [501, 175] on button "Toggle Dropdown" at bounding box center [503, 171] width 15 height 22
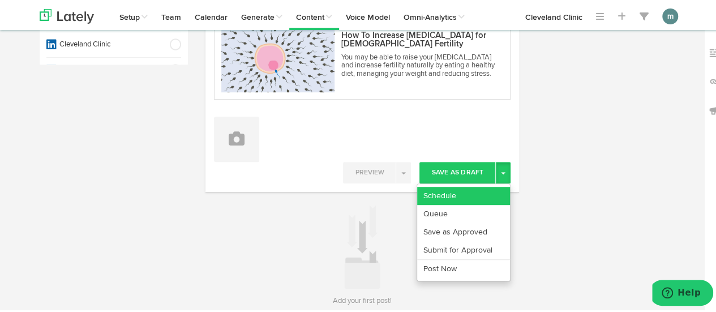
click at [477, 193] on link "Schedule" at bounding box center [463, 194] width 93 height 18
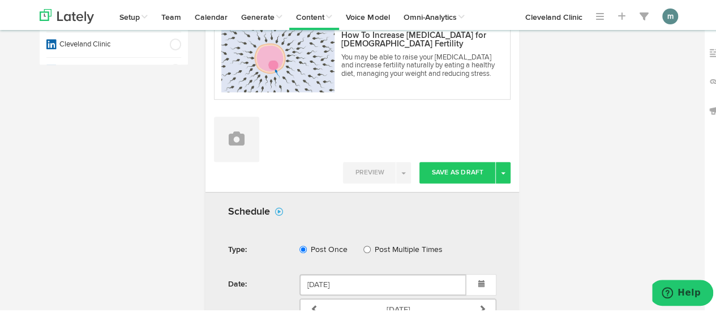
click at [143, 195] on div "Select Channels Select All Cleveland Clinic Cleveland Clinic Children’s Clevela…" at bounding box center [114, 249] width 149 height 838
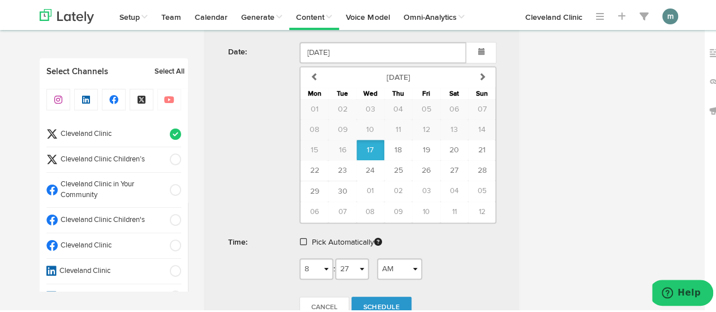
scroll to position [476, 0]
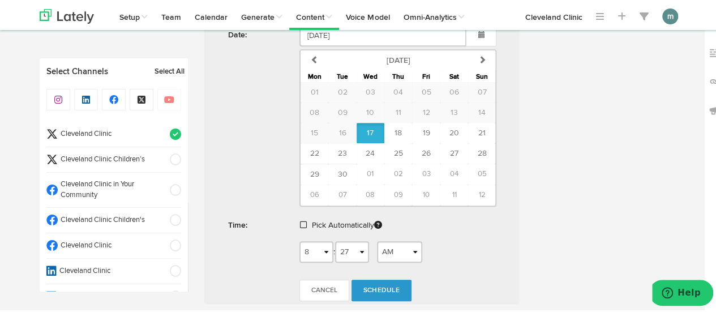
click at [300, 221] on span at bounding box center [303, 223] width 7 height 8
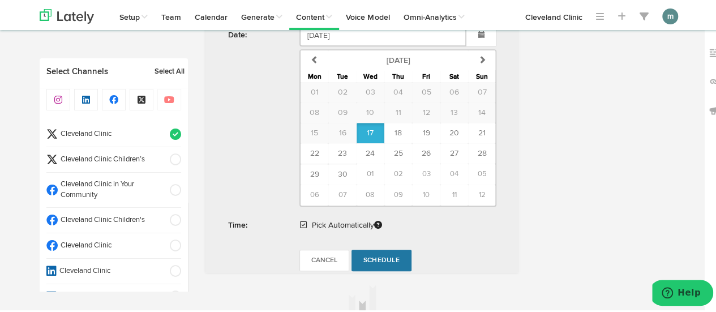
click at [373, 251] on link "Schedule" at bounding box center [382, 259] width 60 height 22
radio input "true"
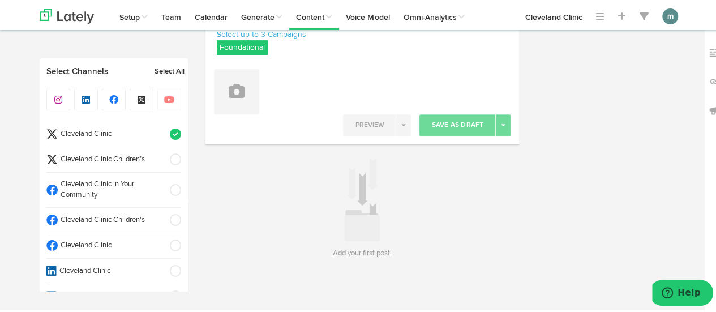
scroll to position [167, 0]
